Goal: Task Accomplishment & Management: Manage account settings

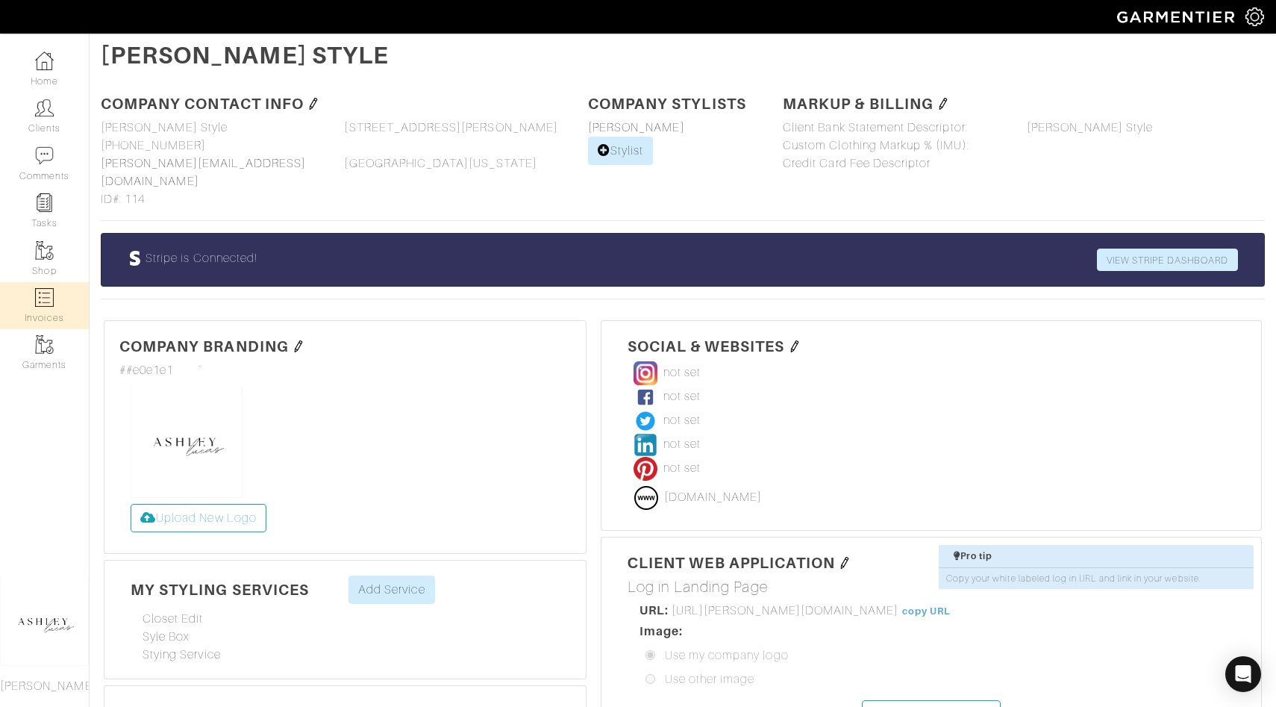
click at [46, 281] on nav "Home Clients Comments Tasks Shop Invoices Garments Ashley Lucas" at bounding box center [45, 370] width 90 height 673
click at [50, 292] on img at bounding box center [44, 297] width 19 height 19
select select
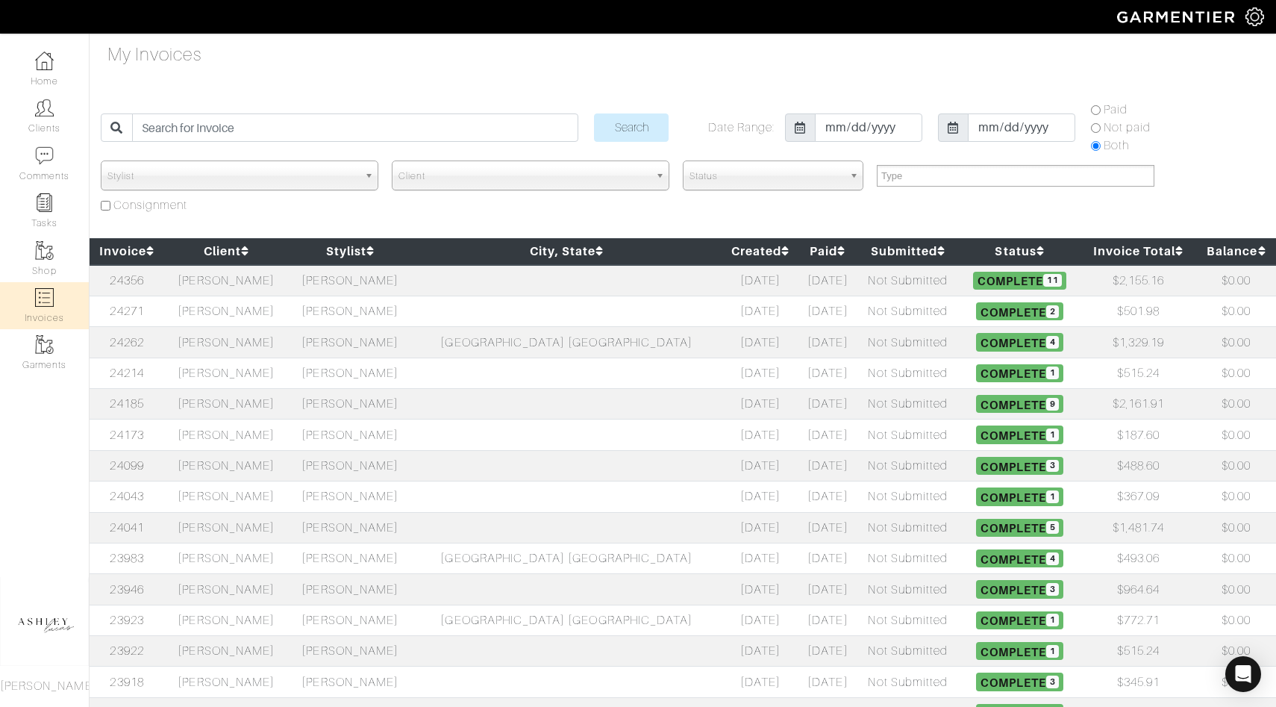
click at [269, 273] on td "[PERSON_NAME]" at bounding box center [226, 280] width 124 height 31
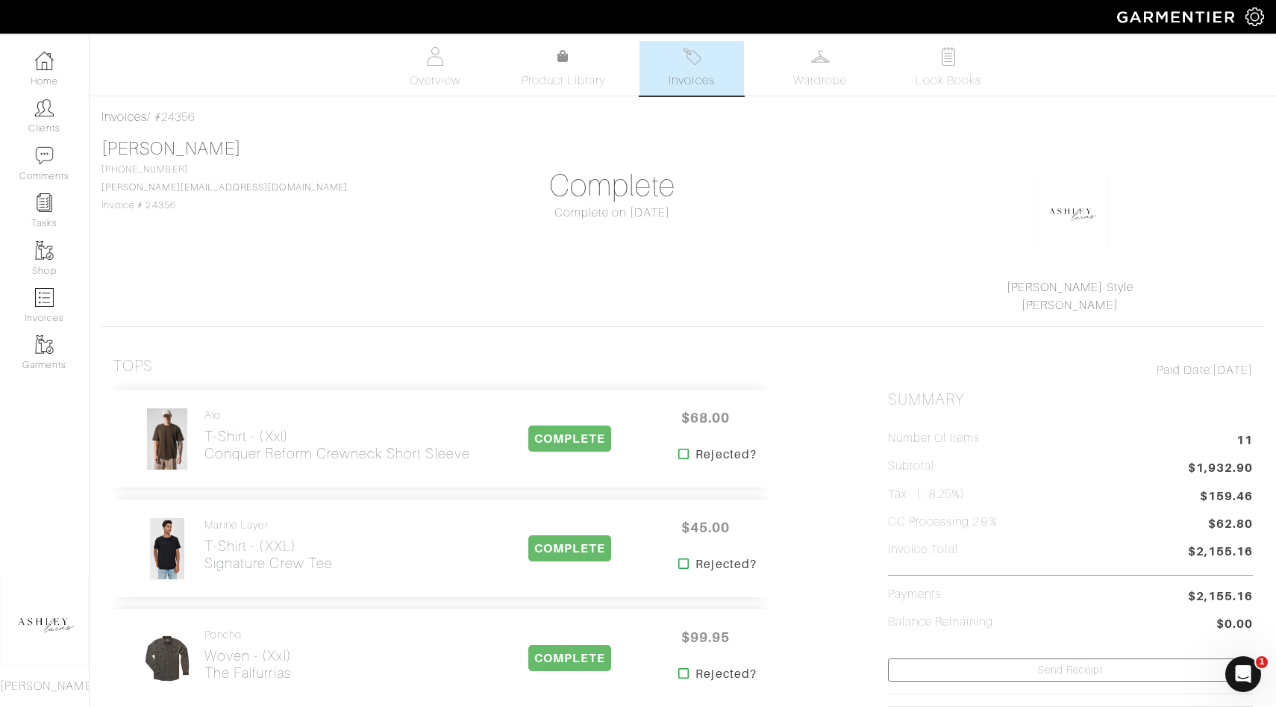
click at [1247, 16] on img at bounding box center [1254, 16] width 19 height 19
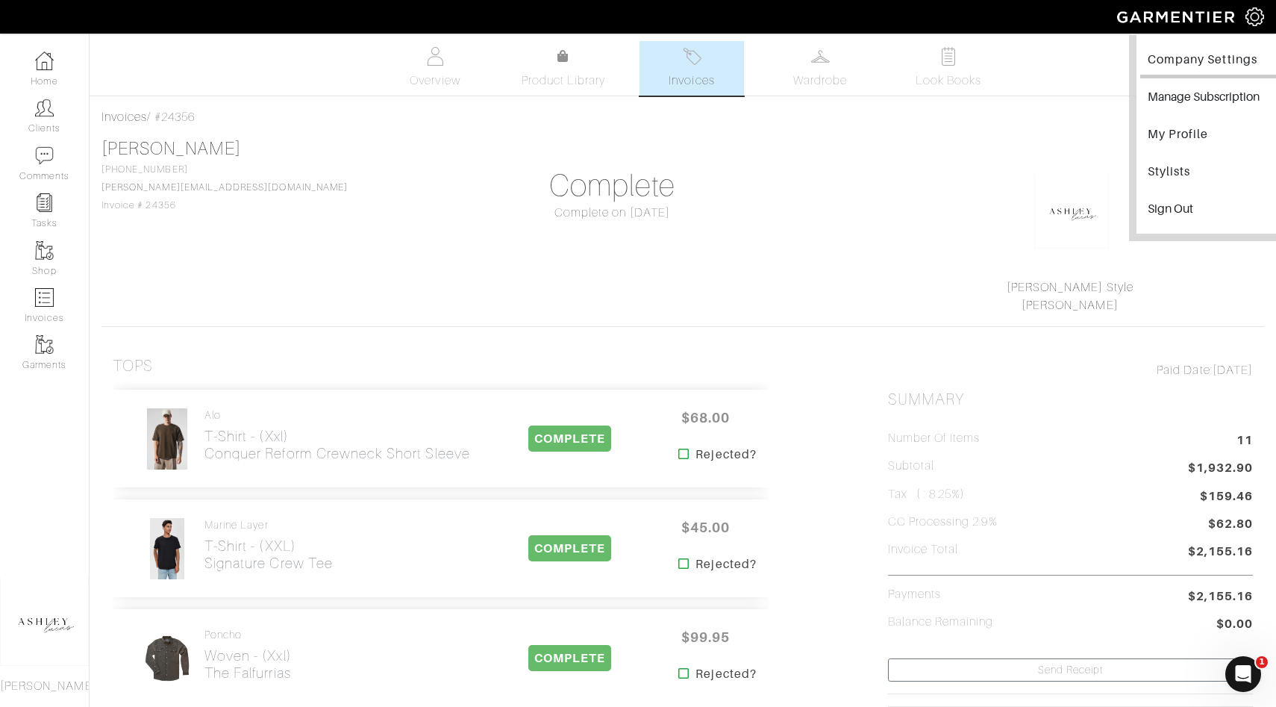
click at [1236, 51] on link "Company Settings" at bounding box center [1212, 62] width 145 height 34
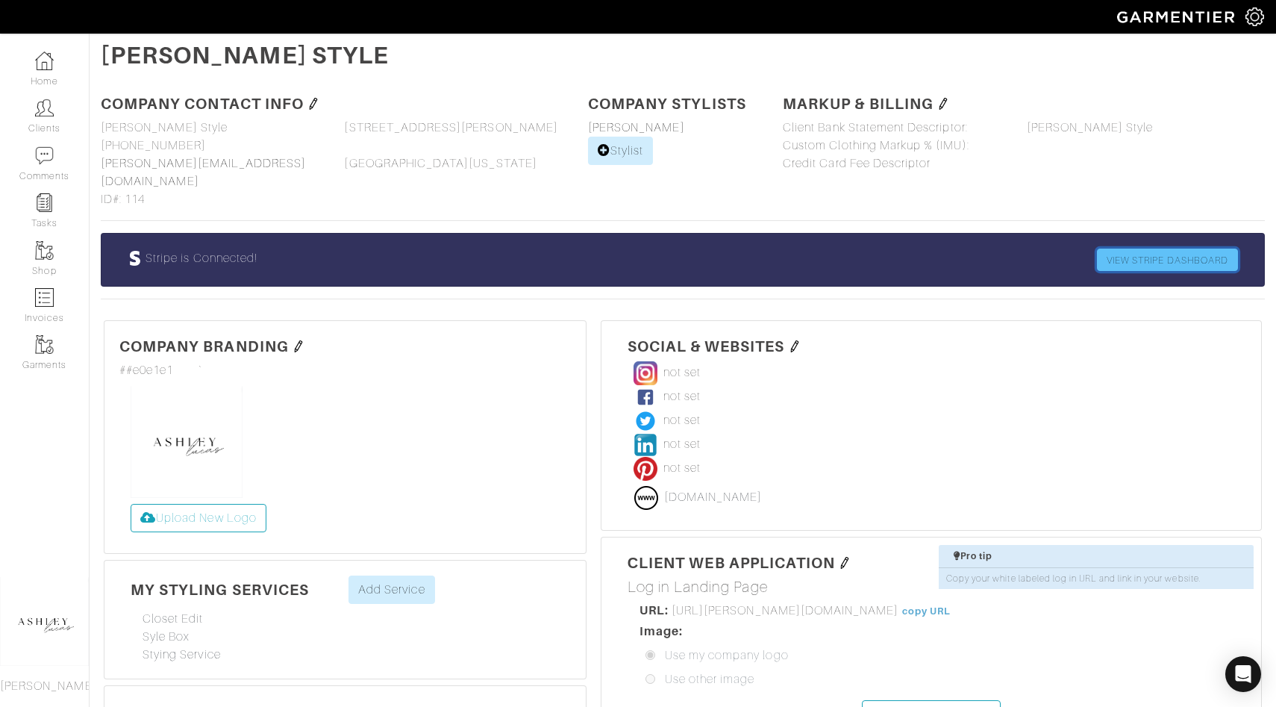
click at [1177, 248] on link "VIEW STRIPE DASHBOARD" at bounding box center [1167, 259] width 141 height 22
click at [63, 282] on link "Invoices" at bounding box center [44, 305] width 89 height 47
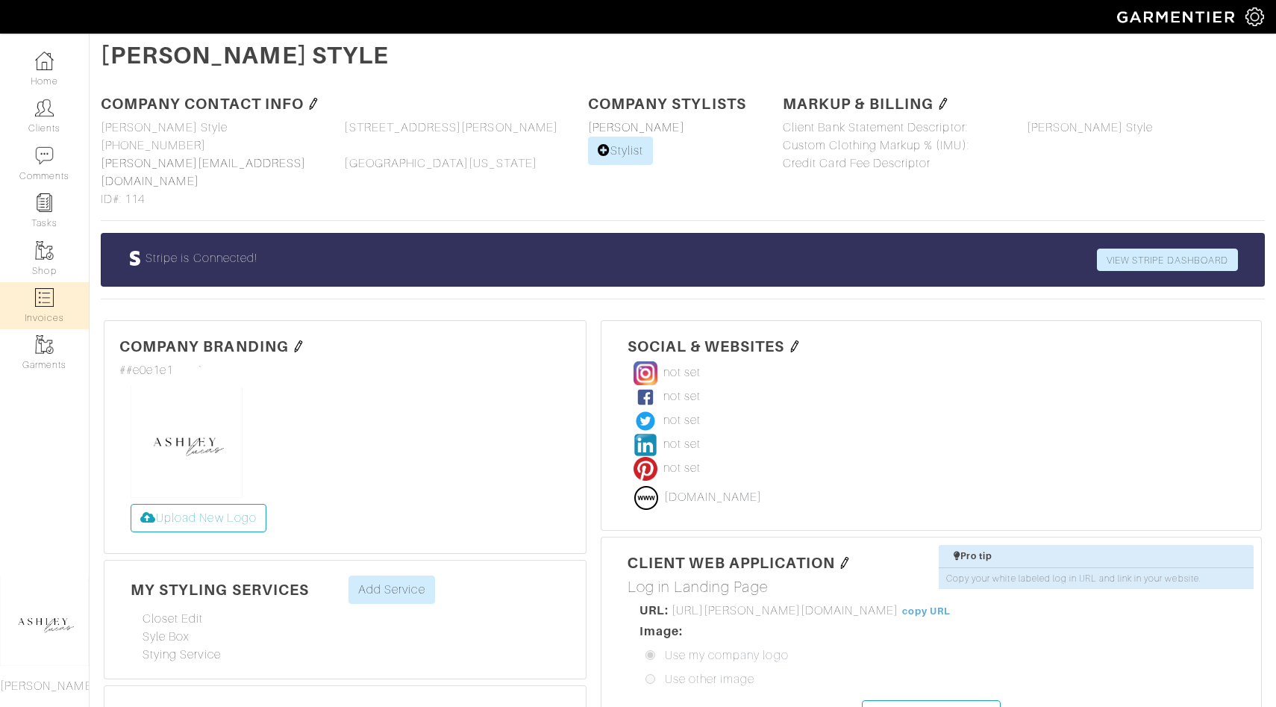
select select
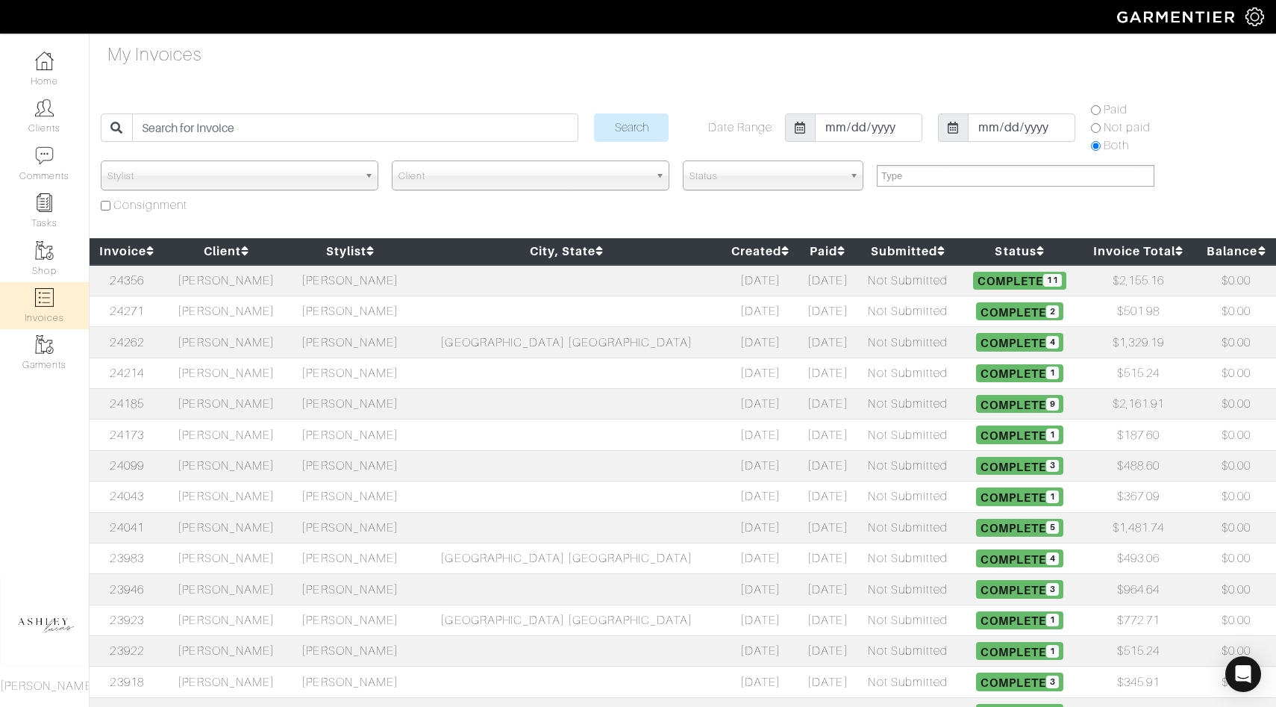
click at [877, 277] on td "Not Submitted" at bounding box center [908, 280] width 104 height 31
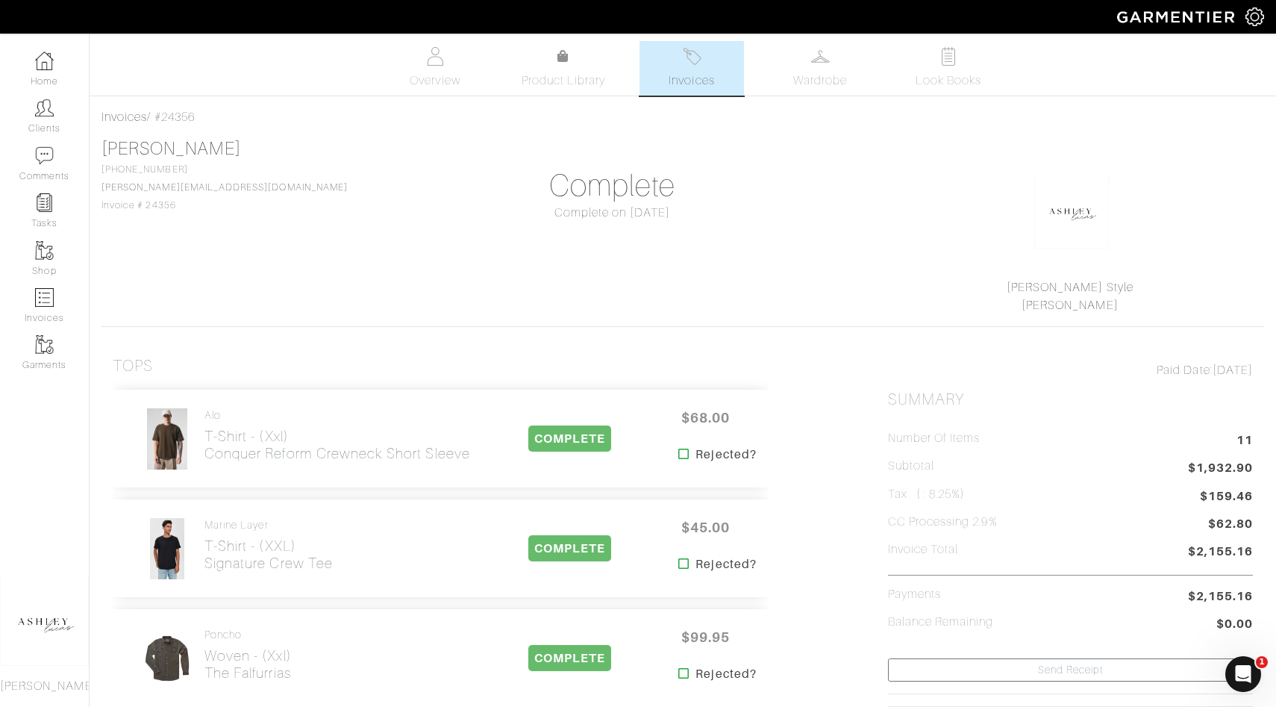
click at [1255, 663] on div "Open Intercom Messenger" at bounding box center [1242, 673] width 49 height 49
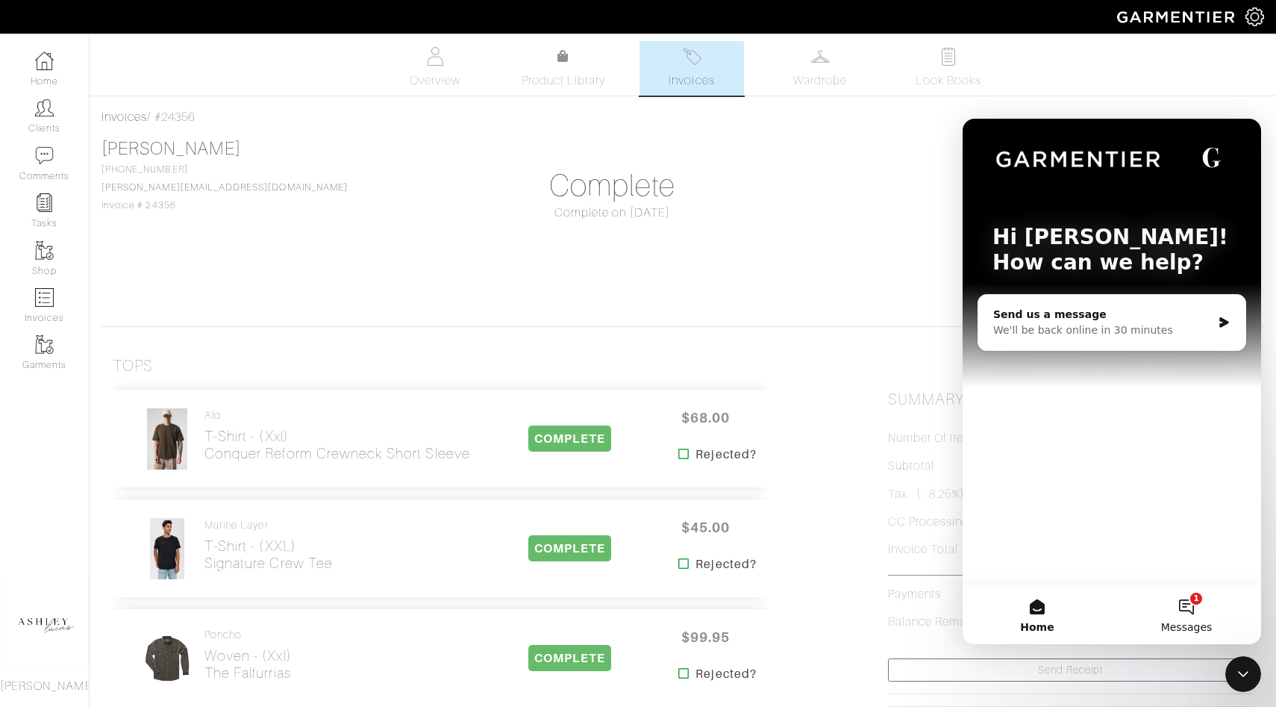
click at [1183, 603] on button "1 Messages" at bounding box center [1186, 614] width 149 height 60
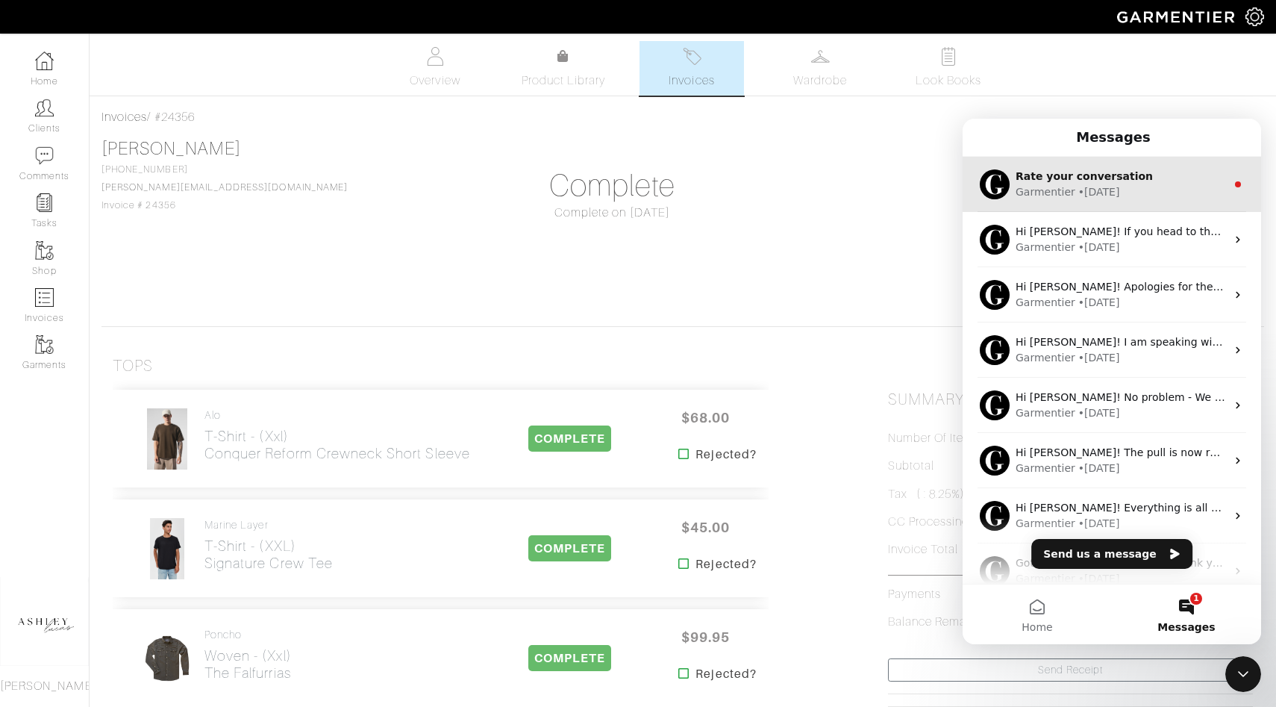
click at [1149, 183] on div "Rate your conversation" at bounding box center [1120, 177] width 210 height 16
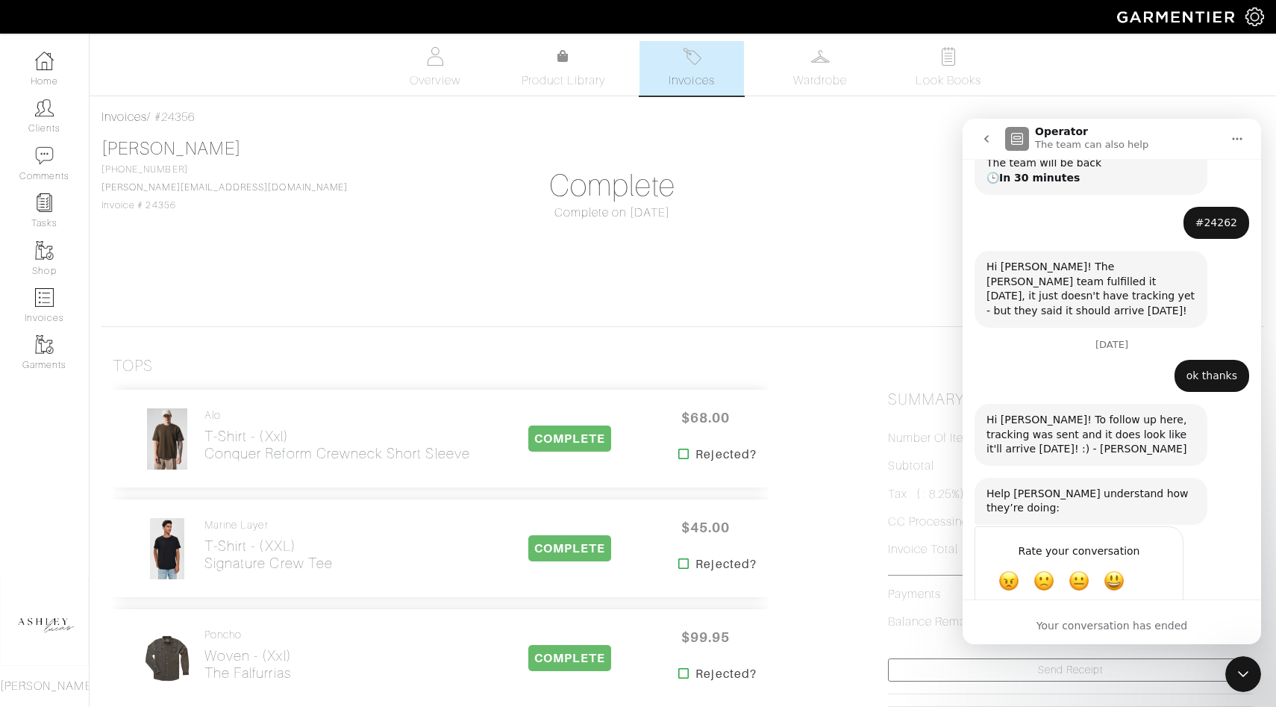
scroll to position [248, 0]
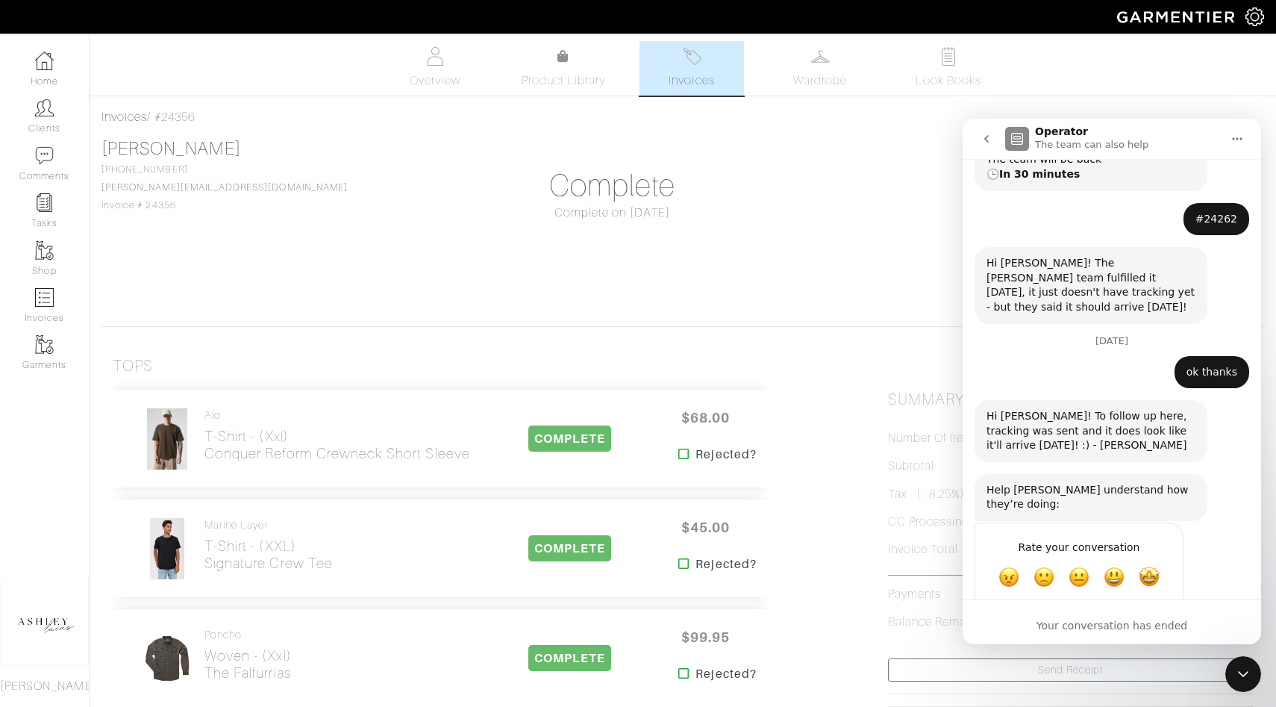
click at [707, 278] on div "Billy Liucci 979-492-4924 billy@texags.com Invoice # 24356 Complete Complete on…" at bounding box center [682, 226] width 1162 height 176
click at [1241, 678] on icon "Close Intercom Messenger" at bounding box center [1243, 674] width 18 height 18
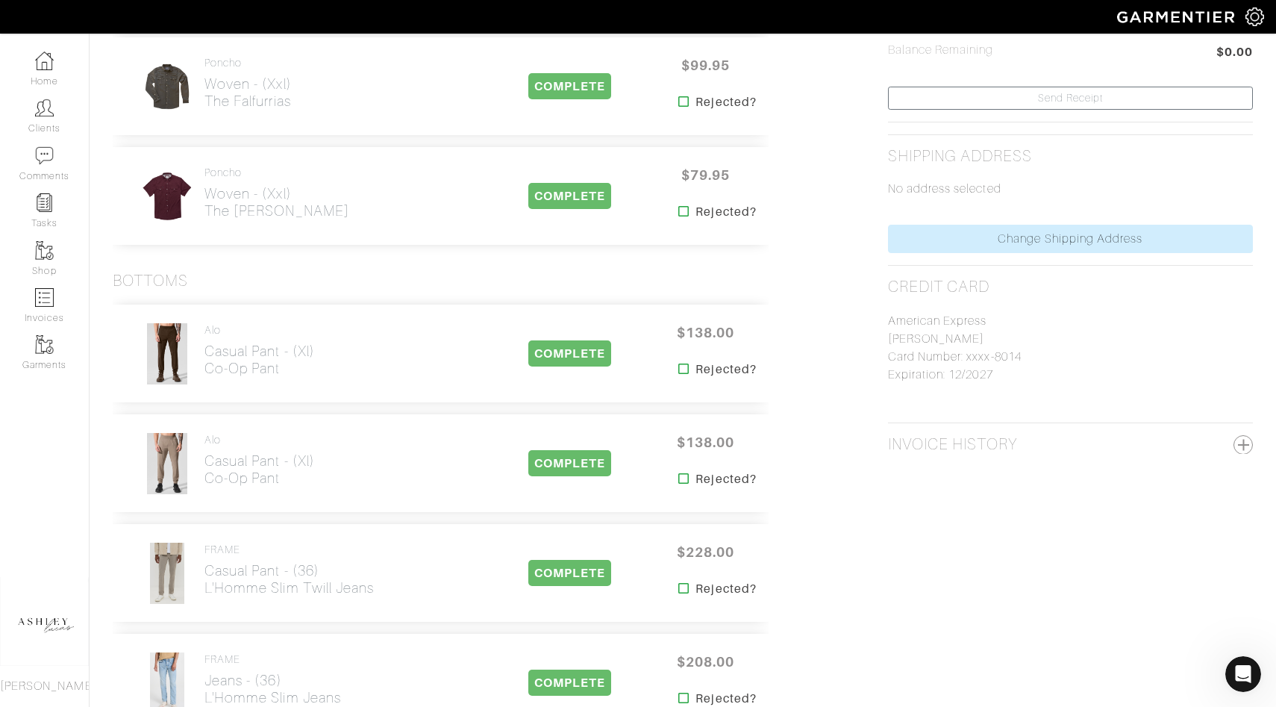
scroll to position [372, 0]
